Goal: Task Accomplishment & Management: Use online tool/utility

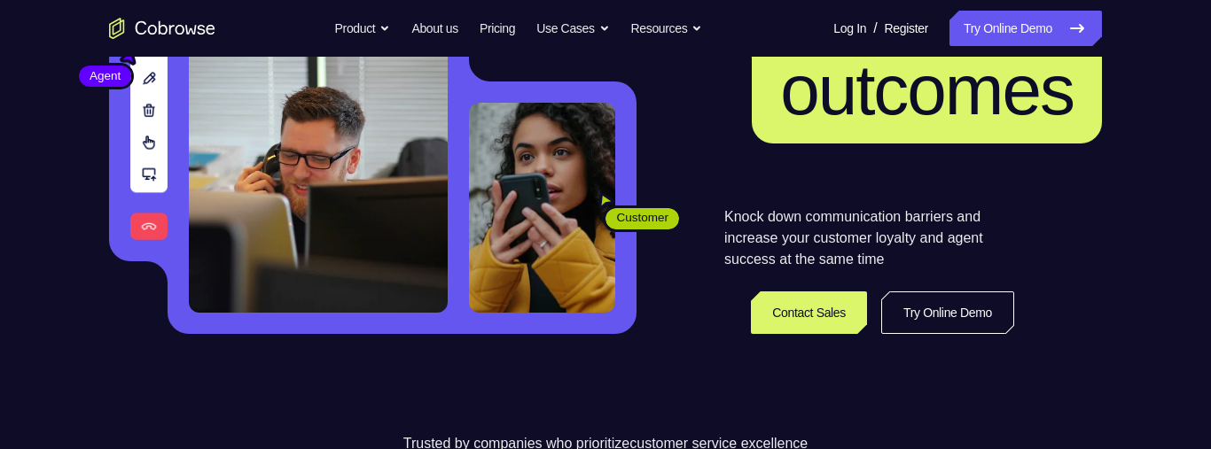
scroll to position [270, 0]
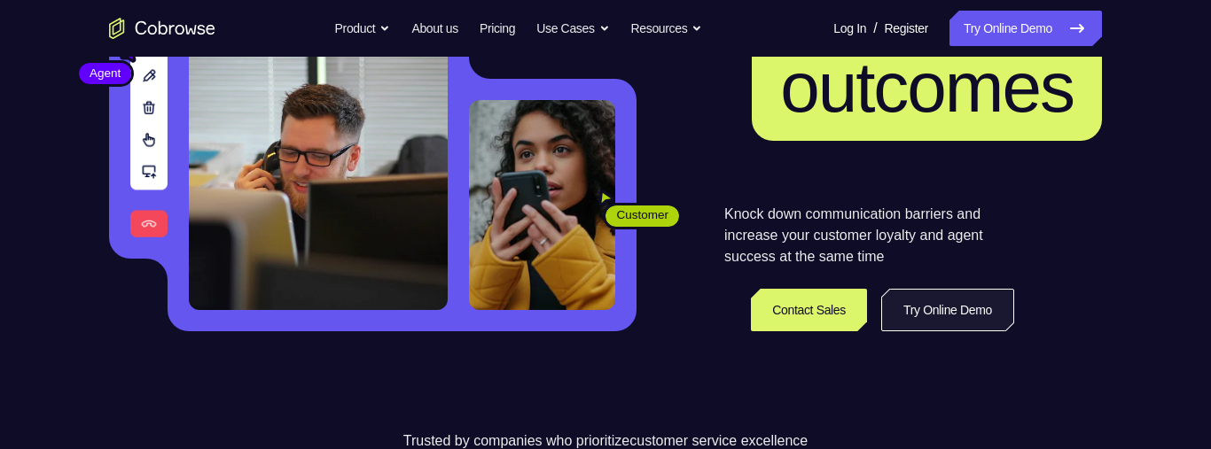
click at [977, 311] on link "Try Online Demo" at bounding box center [947, 310] width 133 height 43
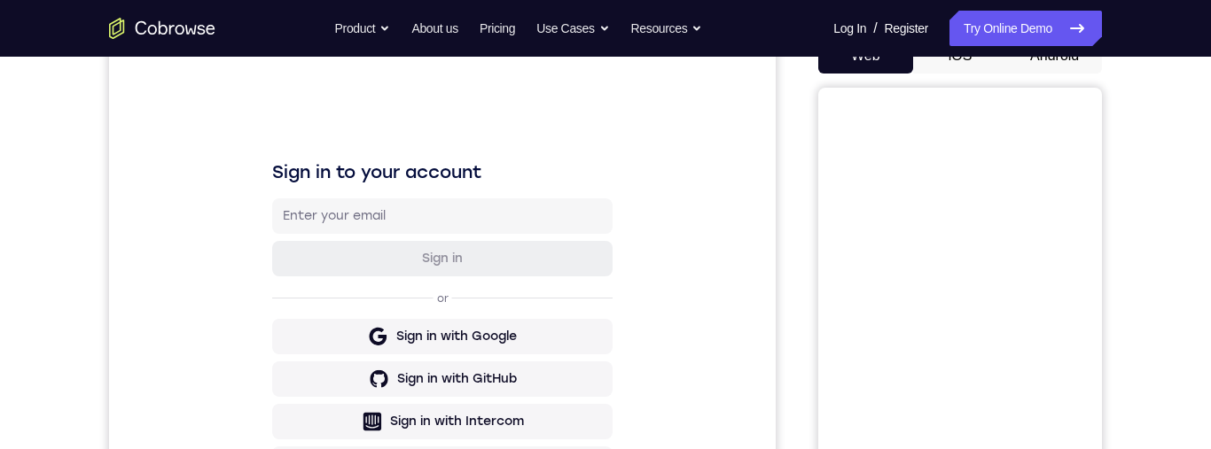
scroll to position [117, 0]
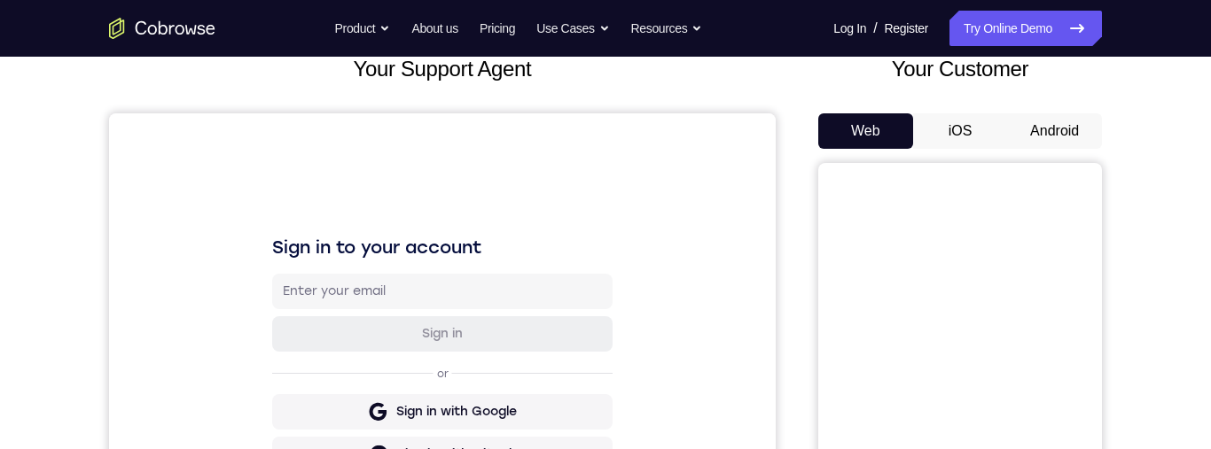
click at [1040, 138] on button "Android" at bounding box center [1054, 130] width 95 height 35
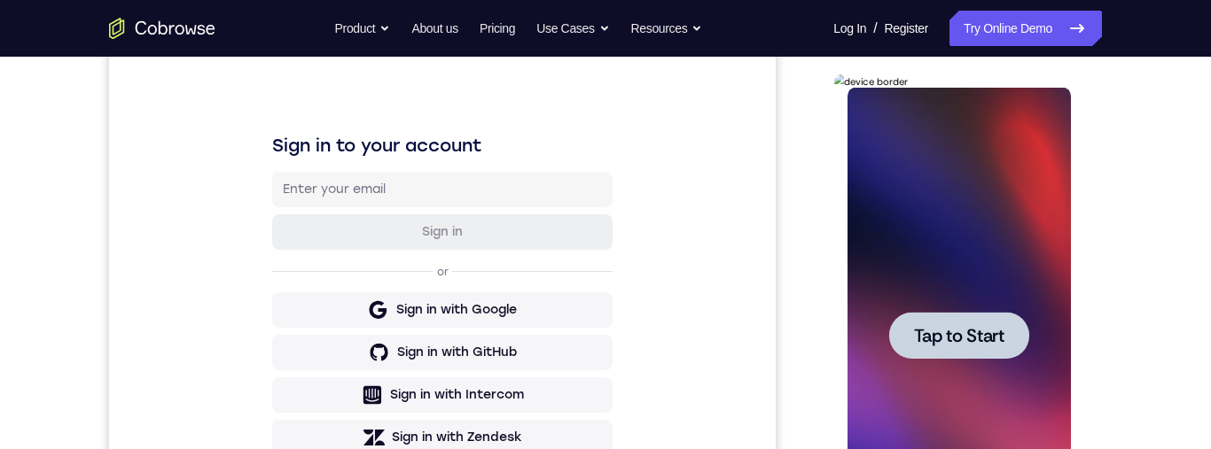
scroll to position [0, 0]
click at [930, 348] on div at bounding box center [958, 335] width 140 height 47
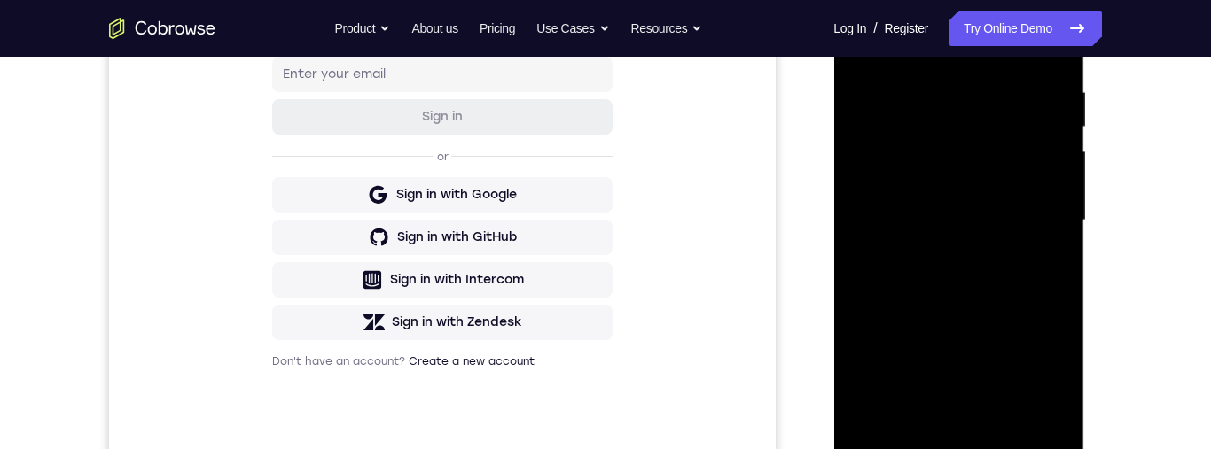
scroll to position [424, 0]
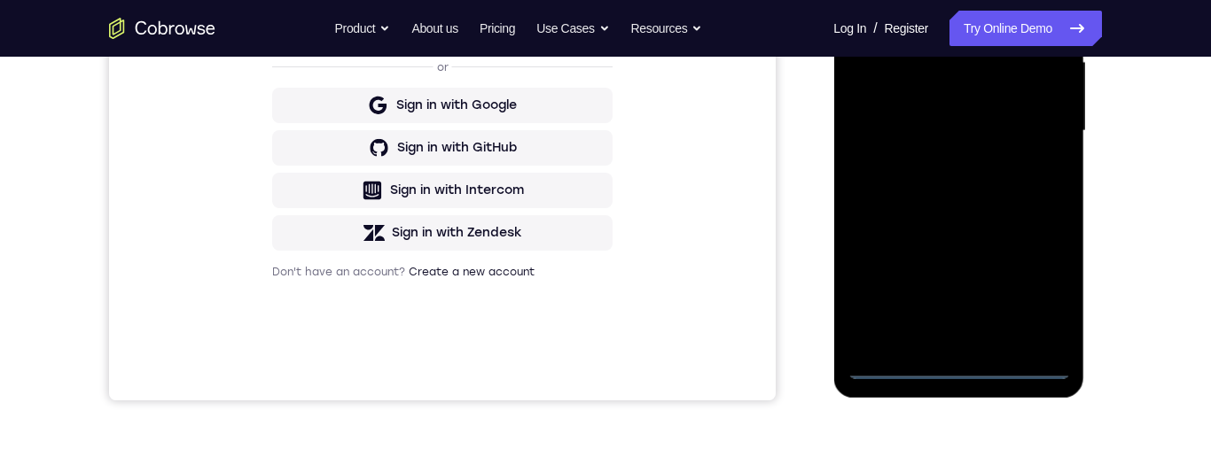
click at [950, 373] on div at bounding box center [957, 131] width 223 height 496
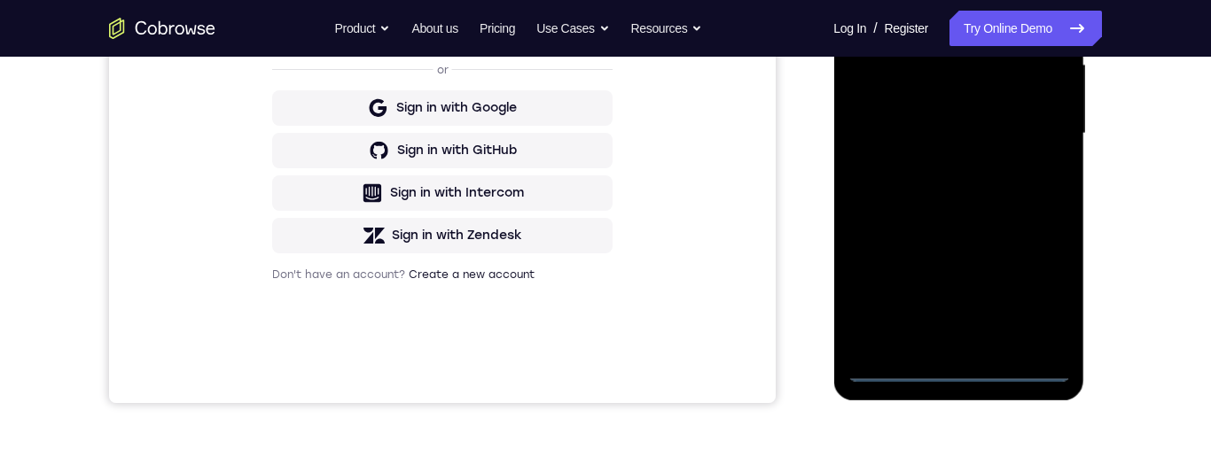
scroll to position [351, 0]
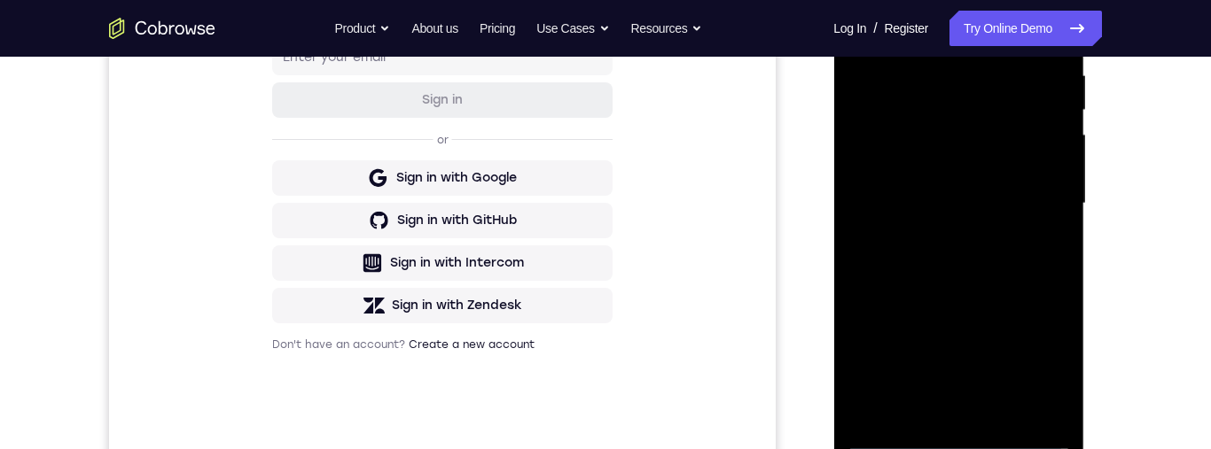
click at [1053, 360] on div at bounding box center [957, 204] width 223 height 496
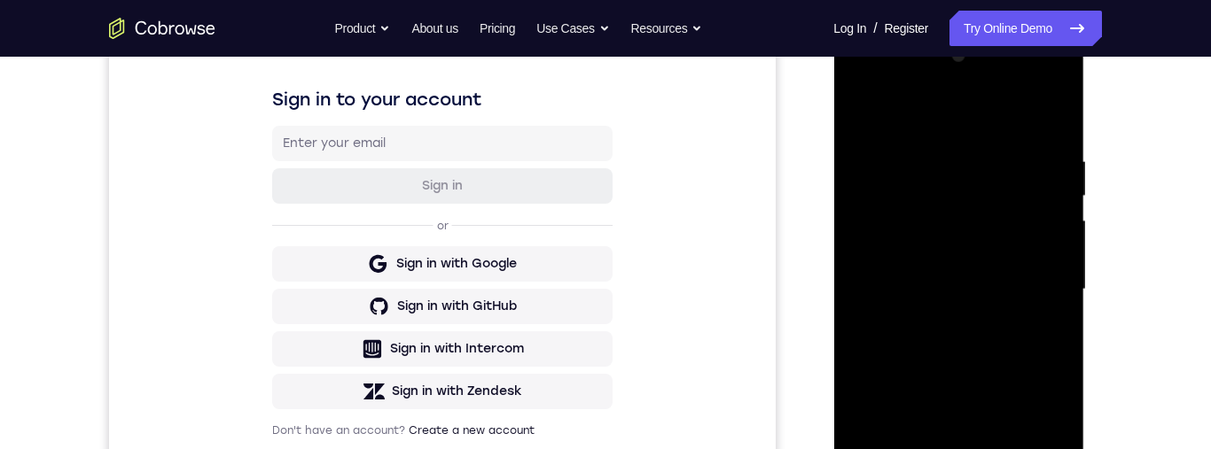
scroll to position [199, 0]
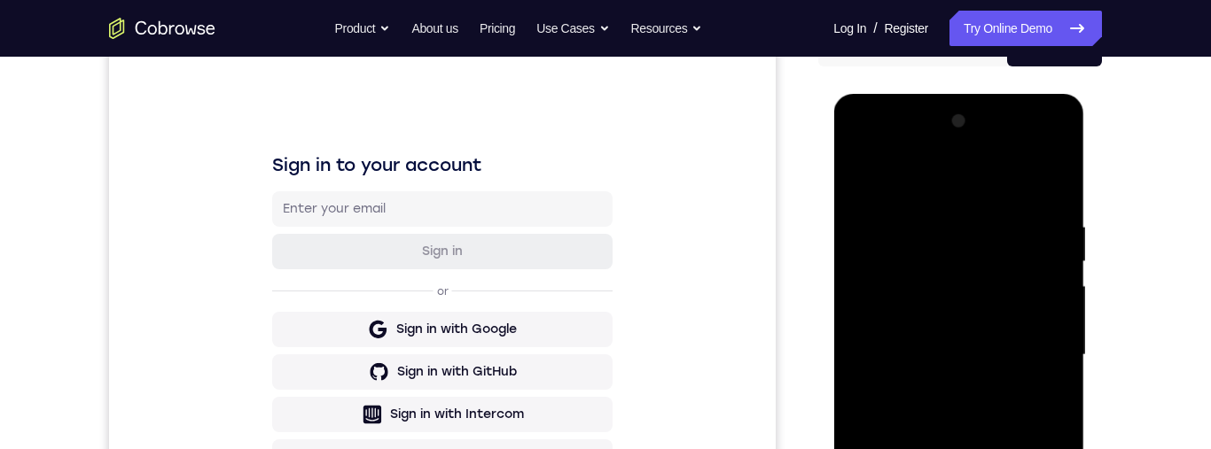
click at [865, 151] on div at bounding box center [957, 355] width 223 height 496
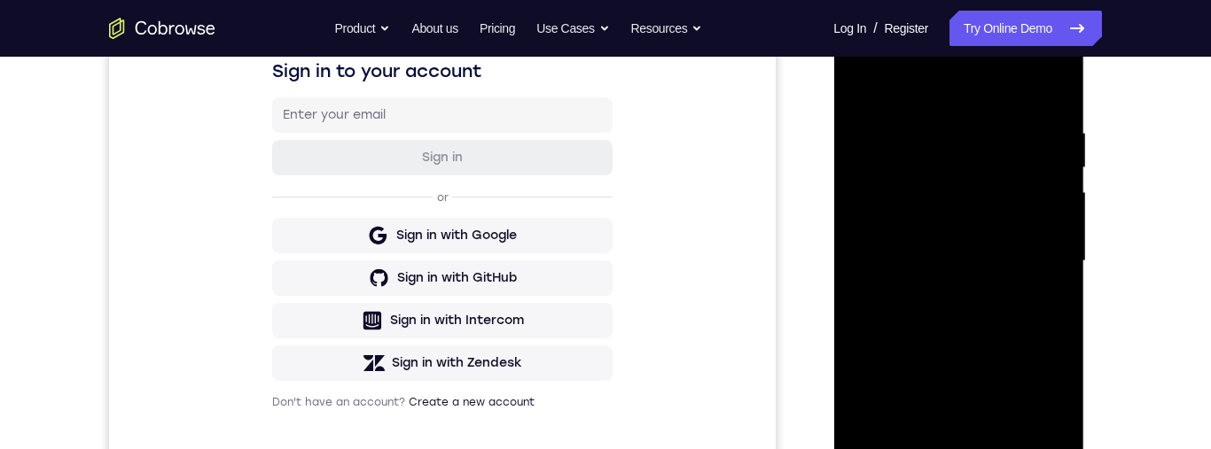
scroll to position [302, 0]
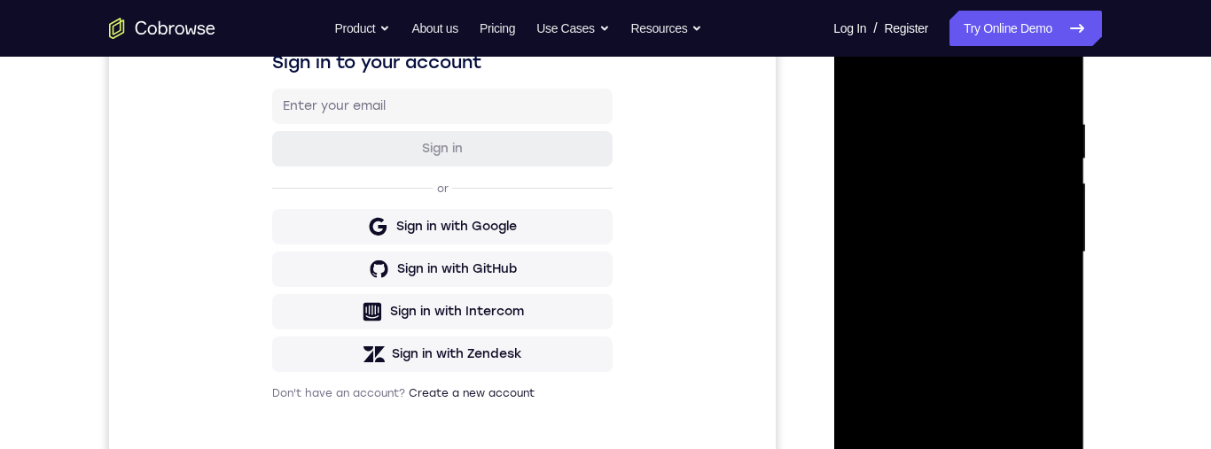
click at [1033, 251] on div at bounding box center [957, 252] width 223 height 496
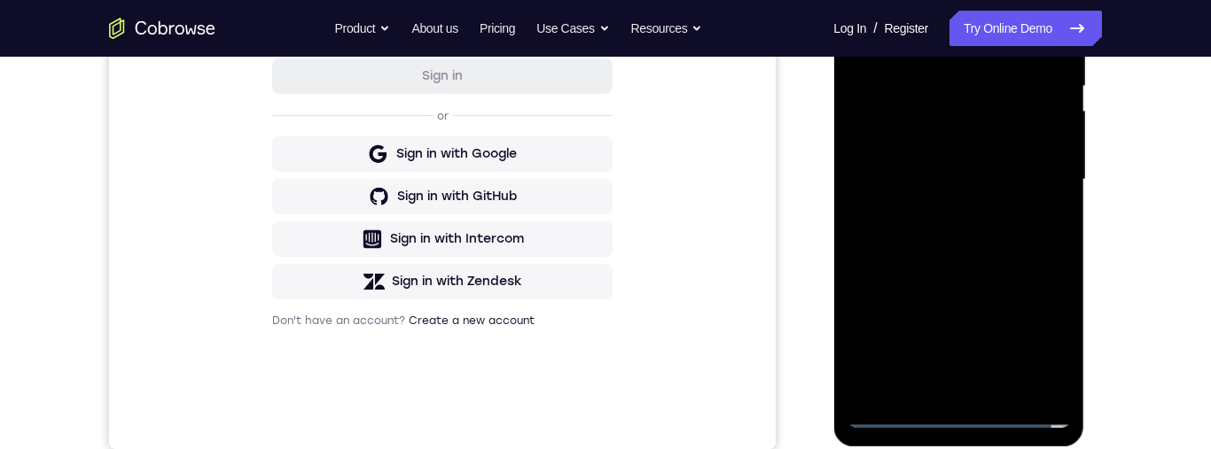
click at [945, 221] on div at bounding box center [957, 180] width 223 height 496
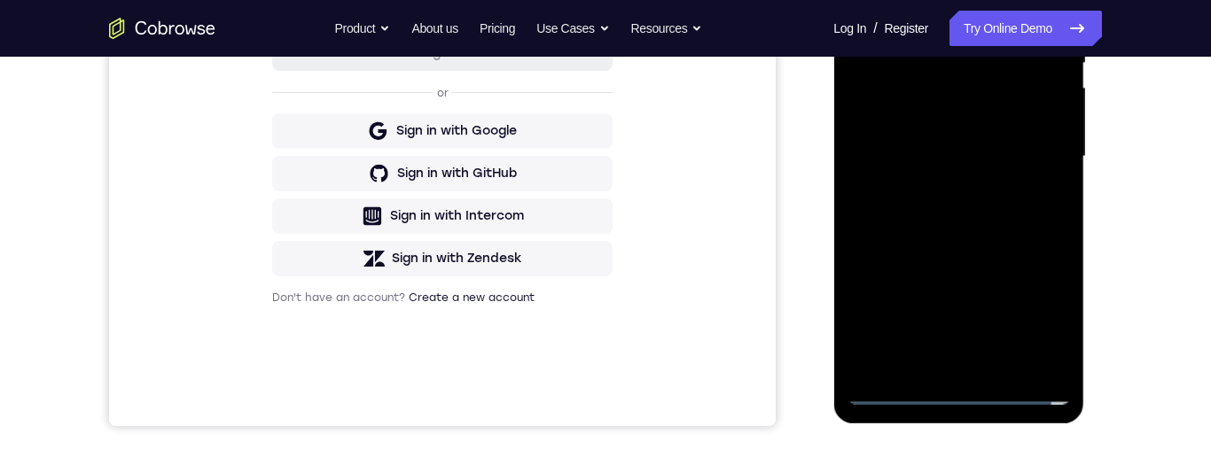
scroll to position [466, 0]
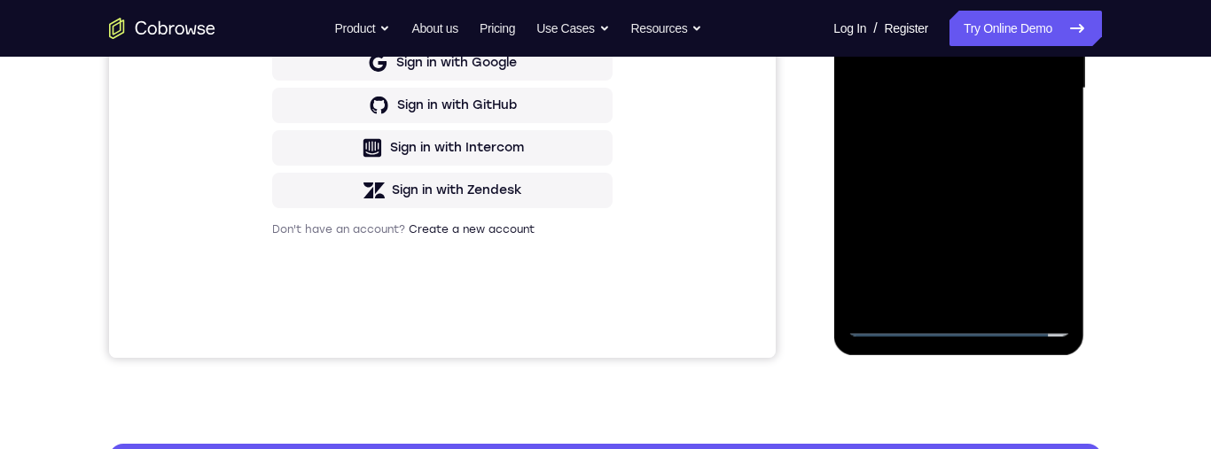
click at [973, 79] on div at bounding box center [957, 88] width 223 height 496
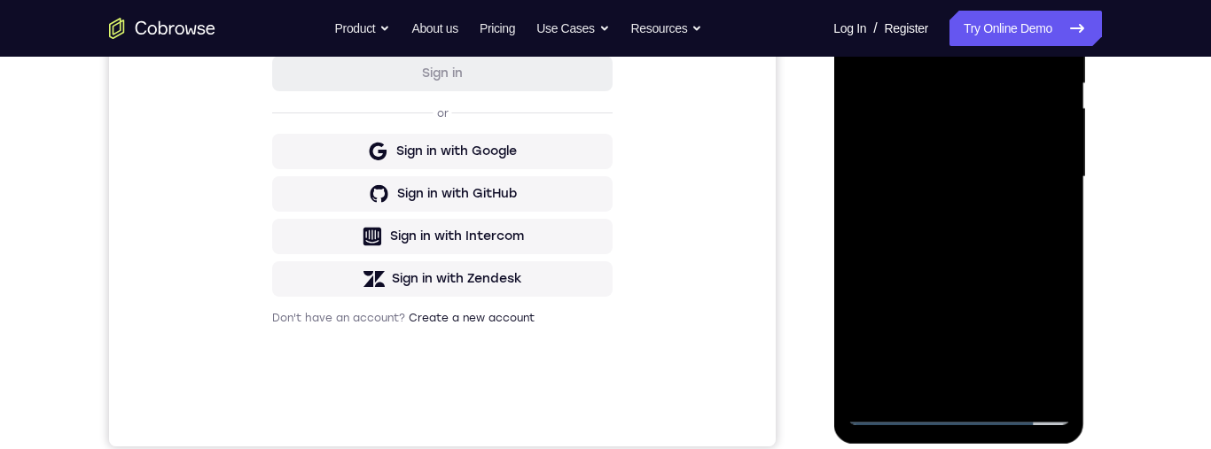
click at [990, 136] on div at bounding box center [957, 177] width 223 height 496
click at [982, 177] on div at bounding box center [957, 177] width 223 height 496
click at [995, 250] on div at bounding box center [957, 177] width 223 height 496
click at [965, 242] on div at bounding box center [957, 177] width 223 height 496
click at [962, 228] on div at bounding box center [957, 177] width 223 height 496
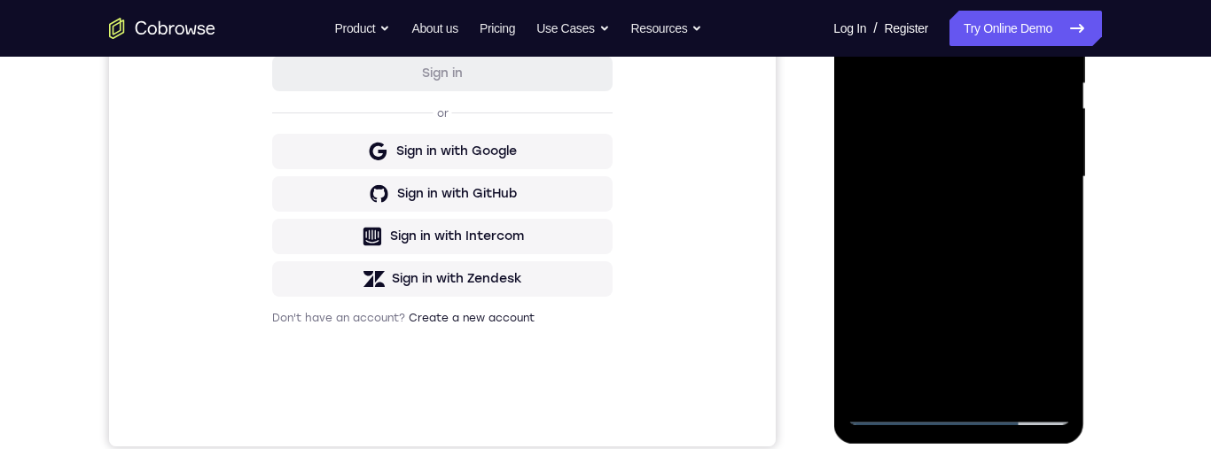
click at [988, 232] on div at bounding box center [957, 177] width 223 height 496
click at [982, 228] on div at bounding box center [957, 177] width 223 height 496
click at [1017, 237] on div at bounding box center [957, 177] width 223 height 496
click at [970, 264] on div at bounding box center [957, 177] width 223 height 496
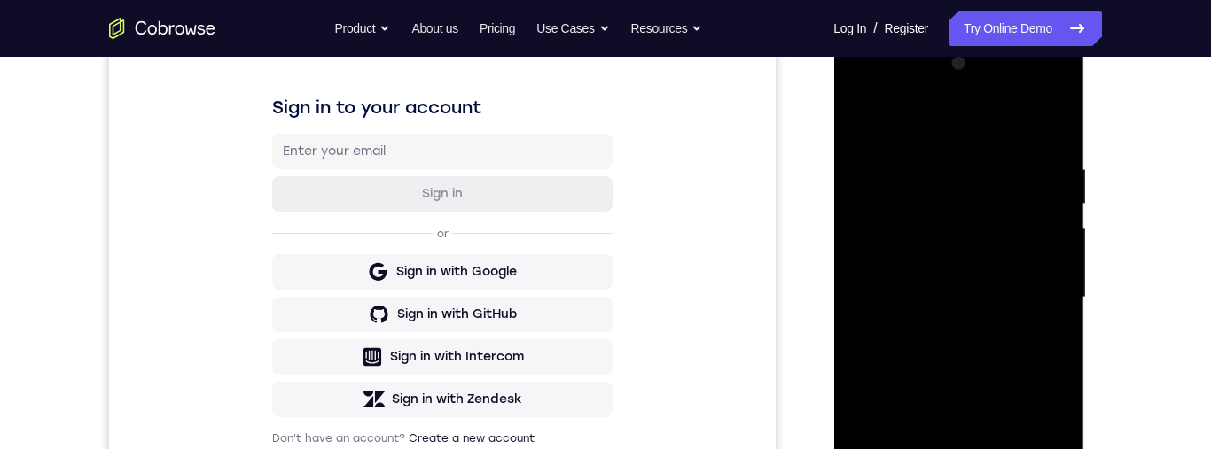
scroll to position [173, 0]
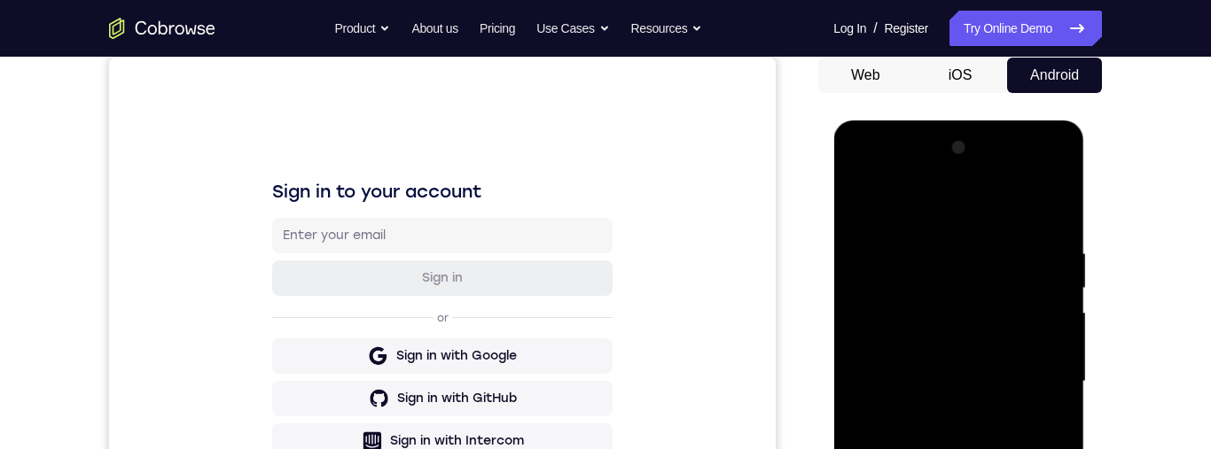
click at [970, 292] on div at bounding box center [957, 382] width 223 height 496
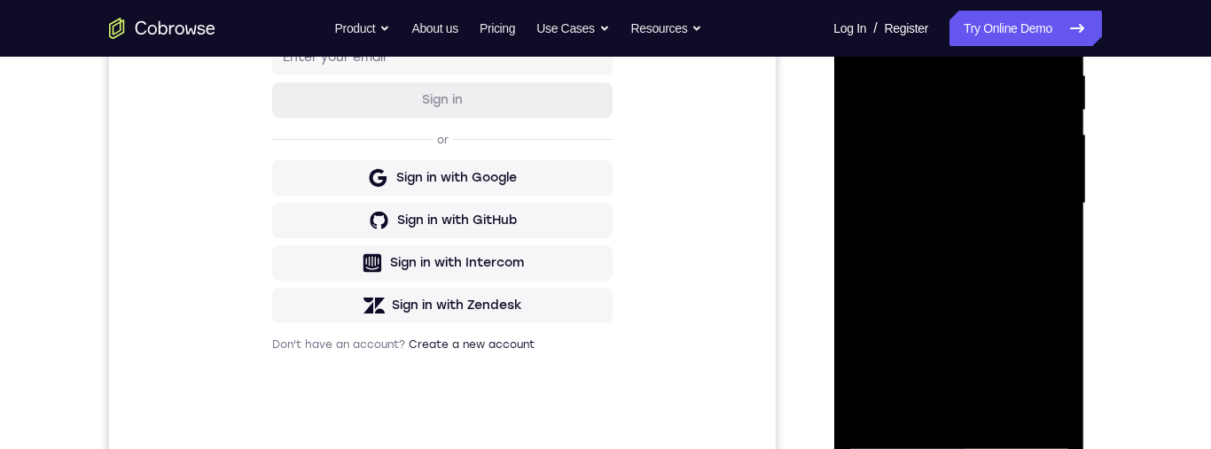
scroll to position [144, 0]
